Goal: Book appointment/travel/reservation

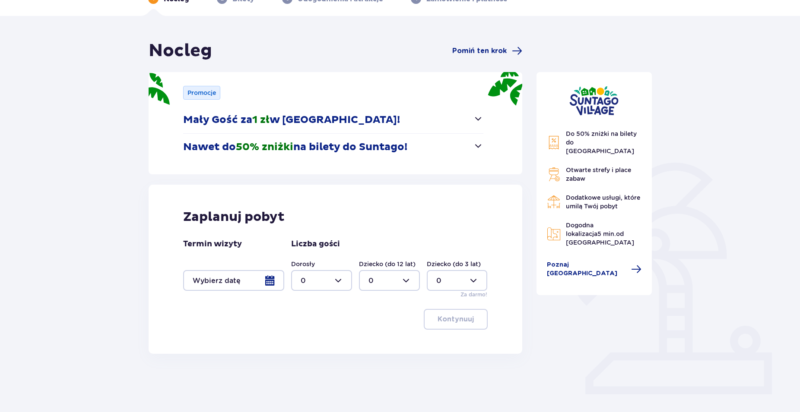
scroll to position [67, 0]
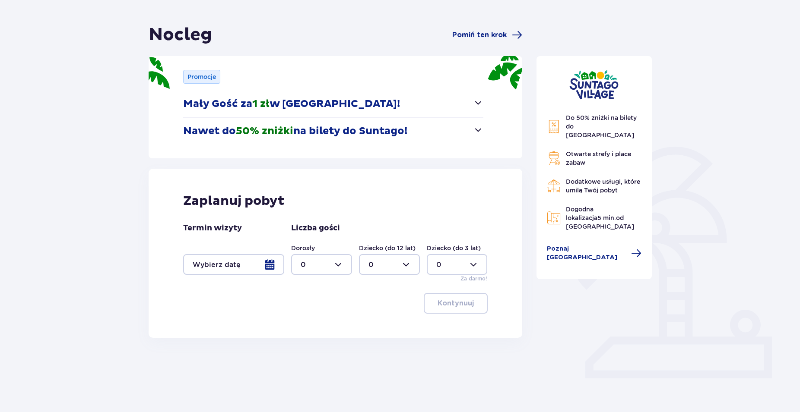
click at [326, 269] on div at bounding box center [321, 264] width 61 height 21
click at [303, 328] on p "2" at bounding box center [303, 328] width 4 height 10
type input "2"
click at [473, 265] on div at bounding box center [457, 264] width 61 height 21
click at [442, 310] on div "1" at bounding box center [457, 309] width 42 height 10
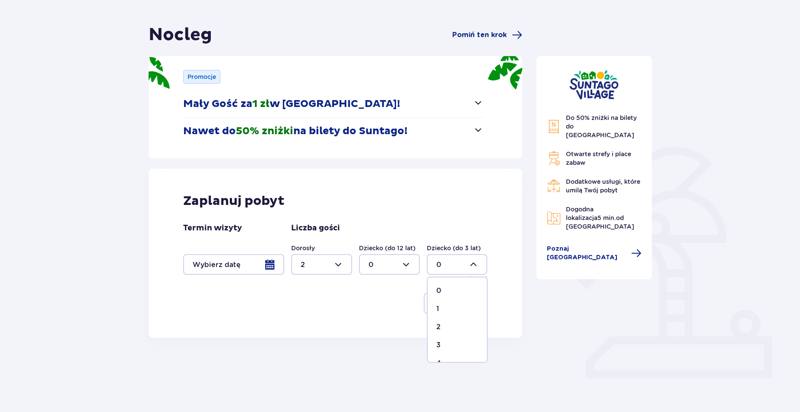
type input "1"
click at [526, 297] on div "Nocleg Pomiń ten krok Promocje Mały Gość za 1 zł w [GEOGRAPHIC_DATA]! Noc za zł…" at bounding box center [335, 181] width 387 height 314
click at [257, 261] on div at bounding box center [233, 264] width 101 height 21
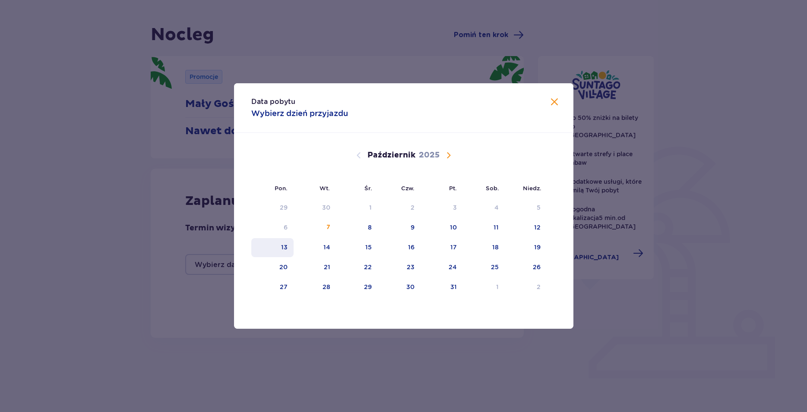
click at [291, 250] on div "13" at bounding box center [272, 247] width 43 height 19
click at [330, 249] on div "14" at bounding box center [326, 247] width 7 height 9
type input "[DATE] - [DATE]"
type input "0"
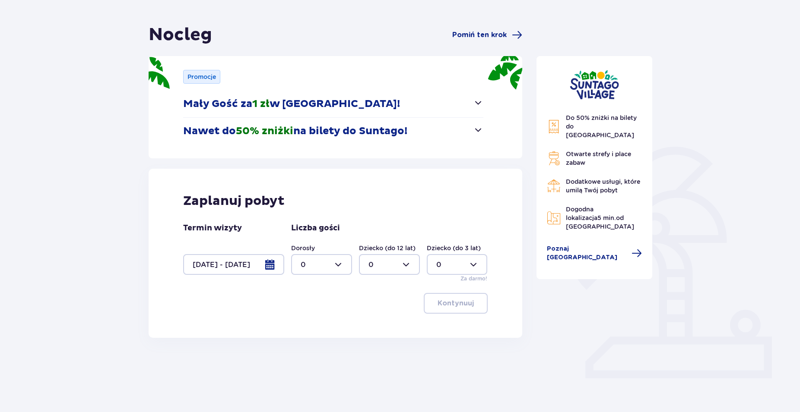
click at [263, 268] on div at bounding box center [233, 264] width 101 height 21
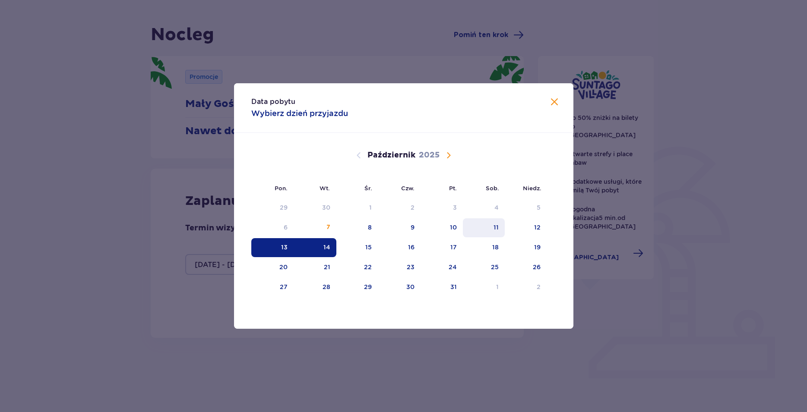
click at [495, 227] on div "11" at bounding box center [496, 227] width 5 height 9
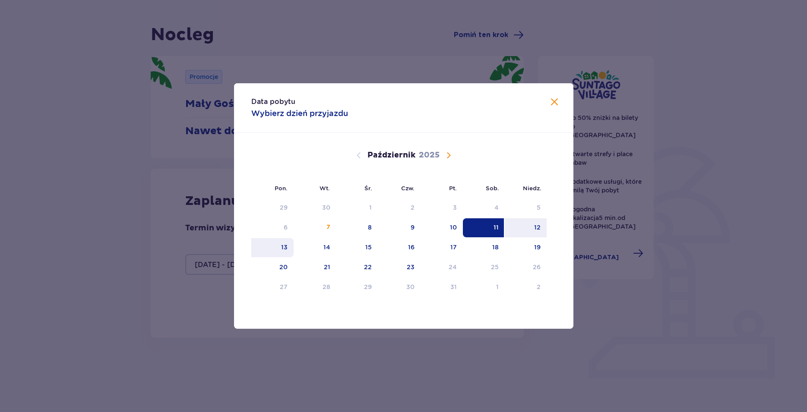
click at [279, 250] on div "13" at bounding box center [272, 247] width 43 height 19
type input "[DATE] - [DATE]"
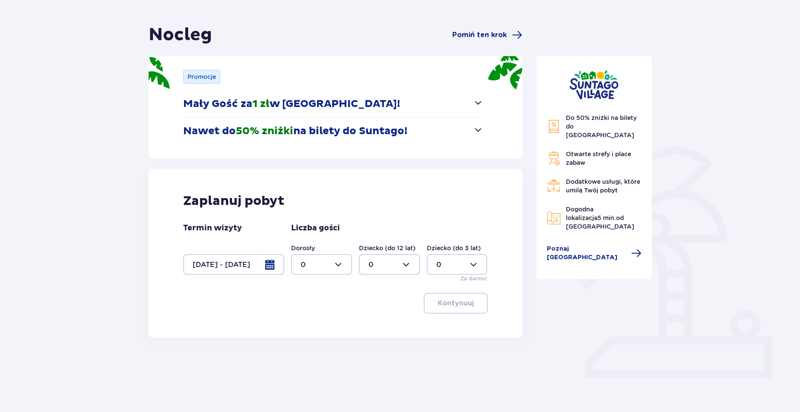
click at [306, 267] on div at bounding box center [321, 264] width 61 height 21
click at [311, 325] on div "2" at bounding box center [322, 328] width 42 height 10
type input "2"
click at [391, 267] on div at bounding box center [389, 264] width 61 height 21
click at [484, 262] on div at bounding box center [457, 264] width 61 height 21
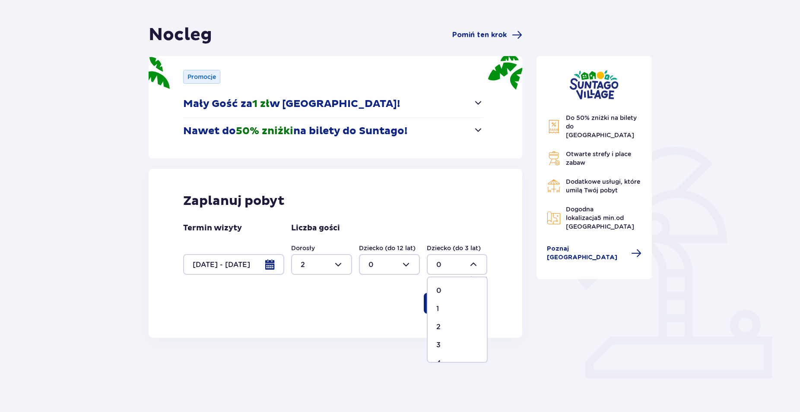
click at [449, 309] on div "1" at bounding box center [457, 309] width 42 height 10
type input "1"
click at [467, 297] on button "Kontynuuj" at bounding box center [456, 303] width 64 height 21
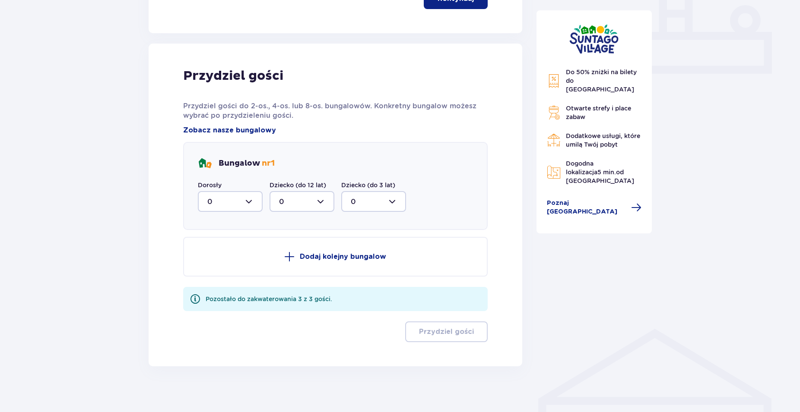
scroll to position [378, 0]
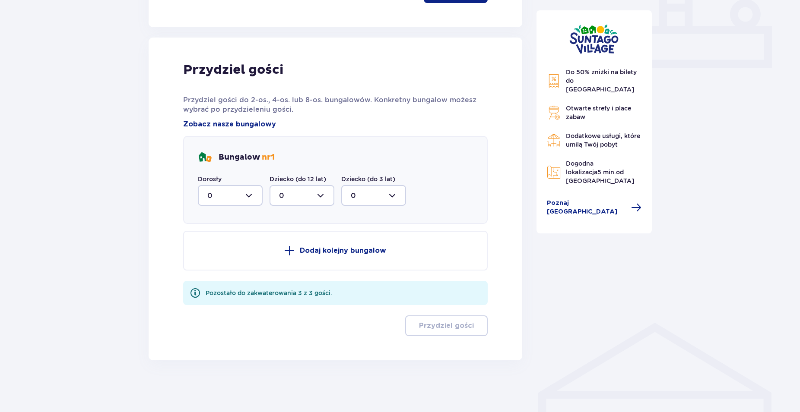
click at [226, 203] on div at bounding box center [230, 195] width 65 height 21
click at [209, 259] on p "2" at bounding box center [209, 259] width 4 height 10
type input "2"
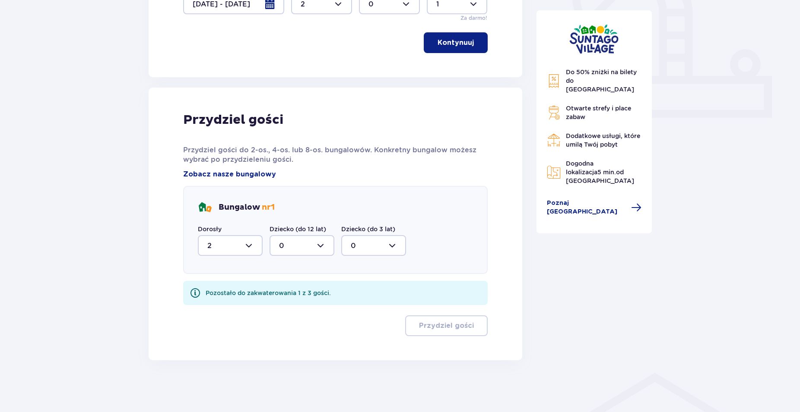
scroll to position [328, 0]
click at [368, 241] on div at bounding box center [373, 245] width 65 height 21
click at [356, 291] on div "1" at bounding box center [374, 290] width 46 height 10
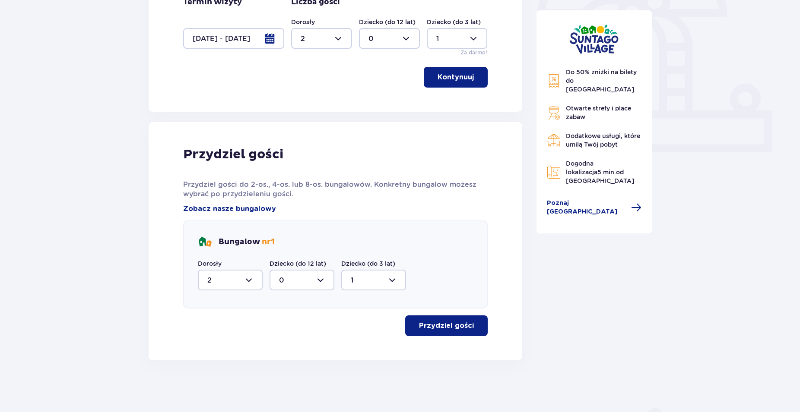
type input "1"
click at [483, 330] on button "Przydziel gości" at bounding box center [446, 326] width 82 height 21
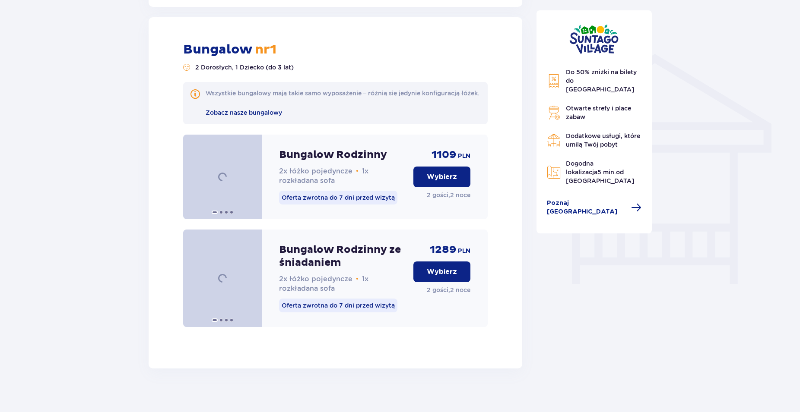
scroll to position [654, 0]
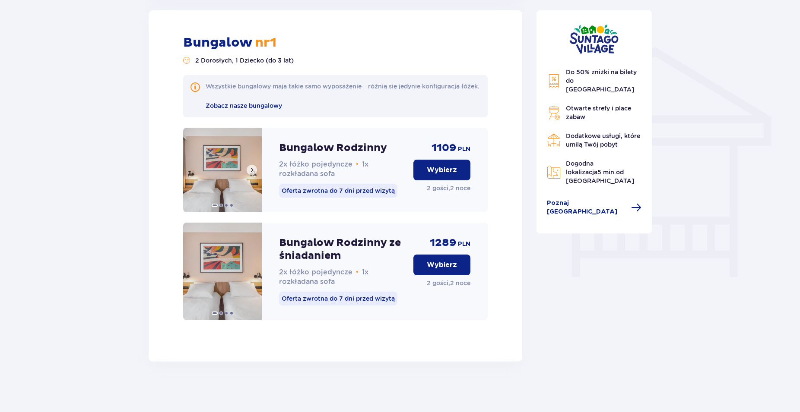
click at [252, 174] on span at bounding box center [251, 170] width 7 height 7
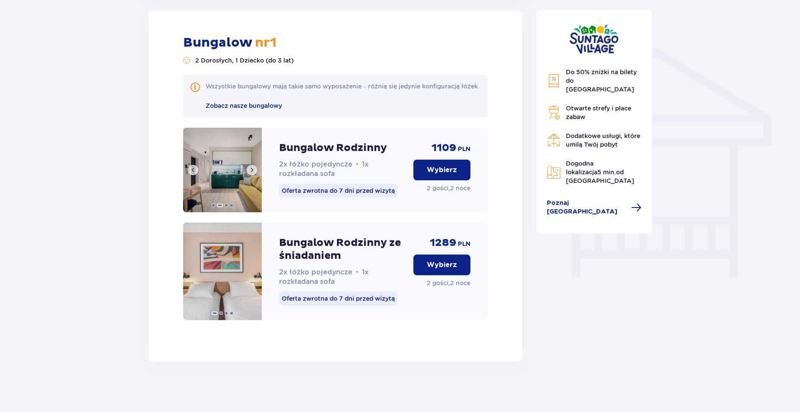
click at [252, 174] on span at bounding box center [251, 170] width 7 height 7
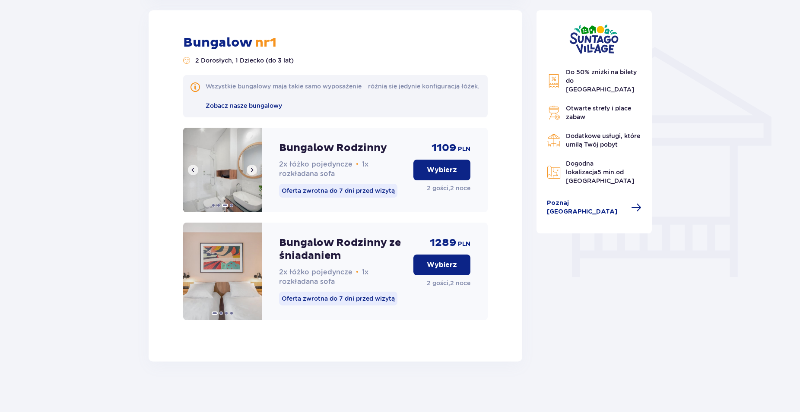
click at [252, 174] on span at bounding box center [251, 170] width 7 height 7
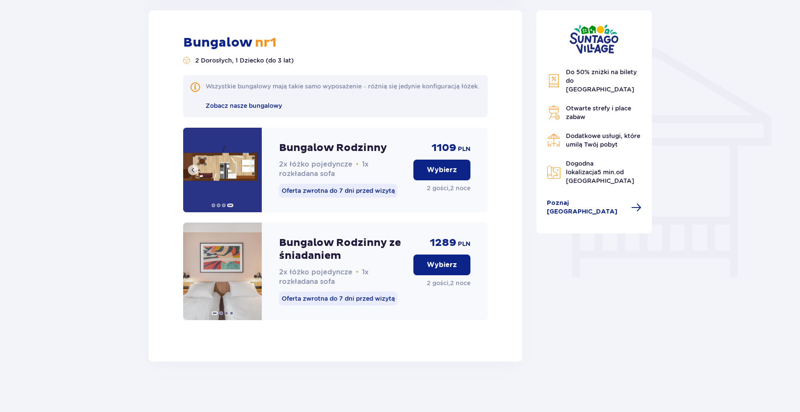
click at [252, 179] on img at bounding box center [222, 170] width 79 height 85
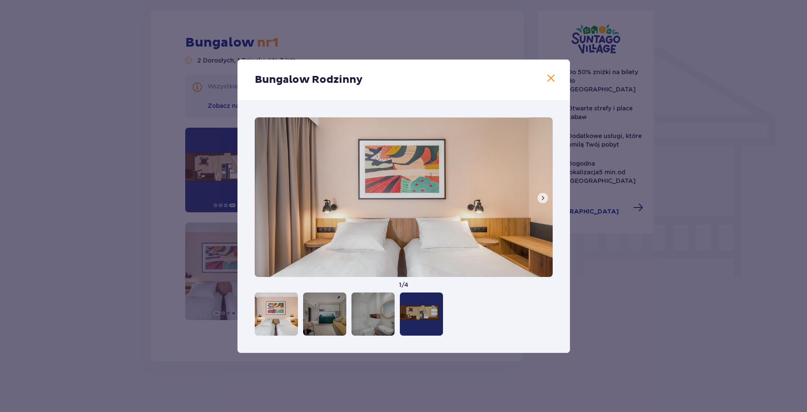
click at [545, 198] on span at bounding box center [542, 198] width 7 height 7
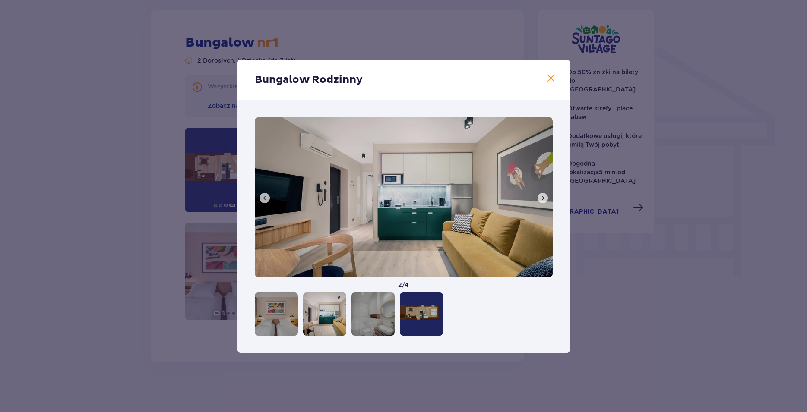
click at [545, 197] on span at bounding box center [542, 198] width 7 height 7
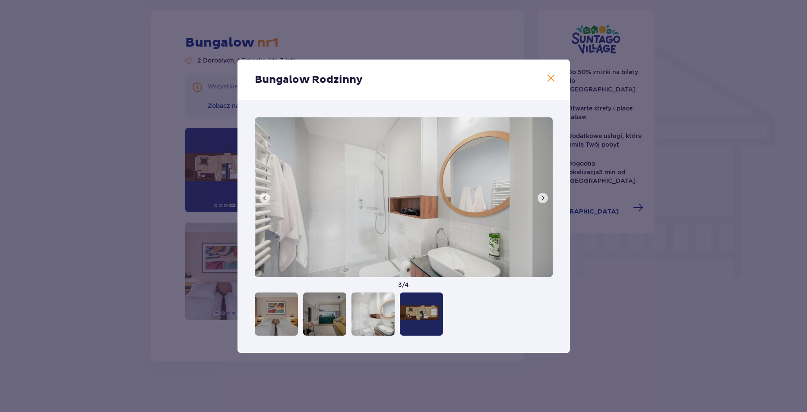
click at [545, 197] on span at bounding box center [542, 198] width 7 height 7
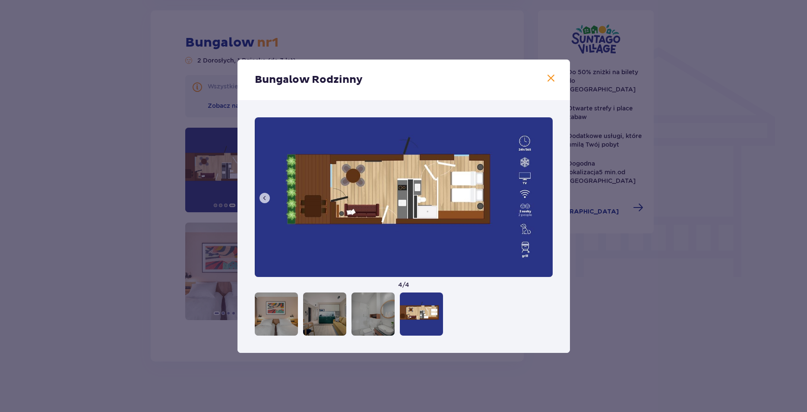
click at [621, 258] on div "Bungalow Rodzinny 4 / 4" at bounding box center [403, 206] width 807 height 412
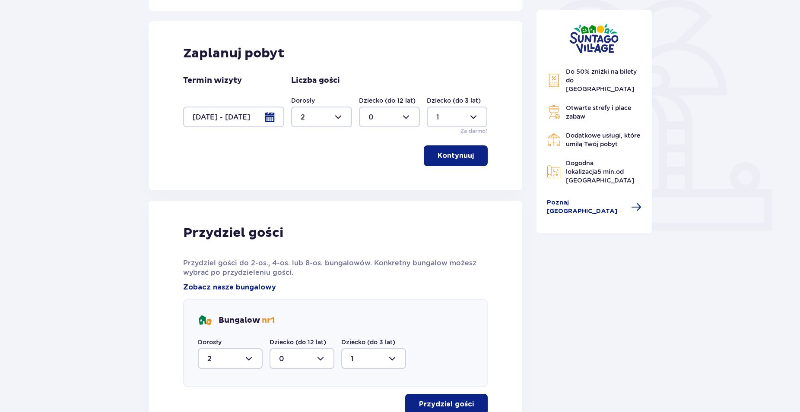
scroll to position [38, 0]
